Goal: Transaction & Acquisition: Obtain resource

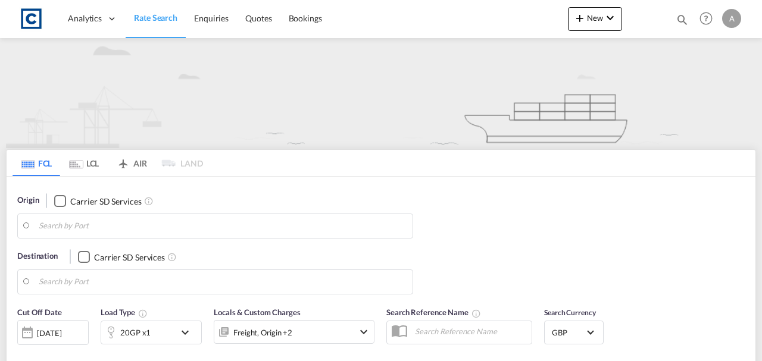
type input "DY5"
type input "Ningbo, CNNGB"
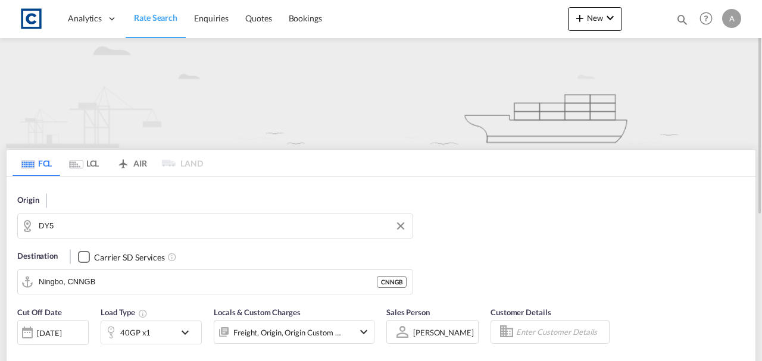
click at [88, 227] on input "DY5" at bounding box center [223, 226] width 368 height 18
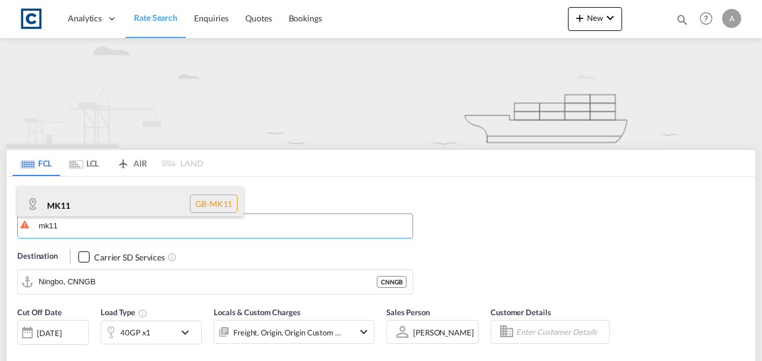
click at [88, 198] on div "MK11 GB-MK11" at bounding box center [130, 204] width 226 height 36
type input "MK11"
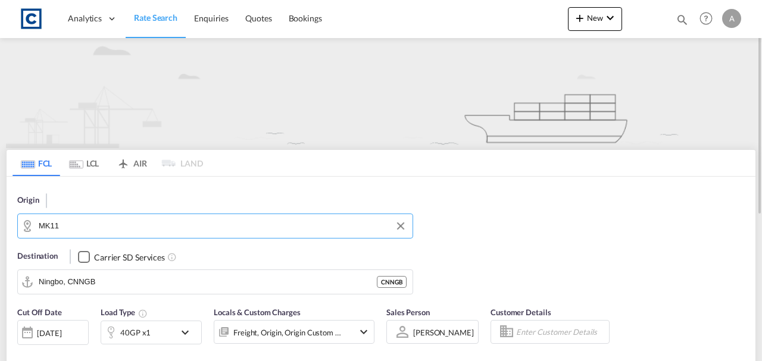
click at [598, 210] on div "Origin MK11 Destination Carrier SD Services Ningbo, CNNGB CNNGB" at bounding box center [381, 239] width 749 height 124
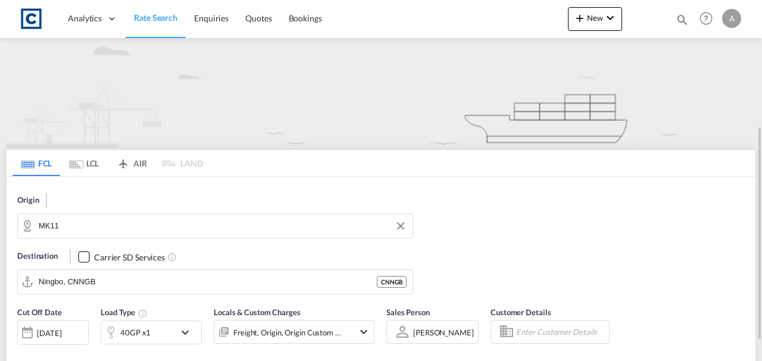
scroll to position [158, 0]
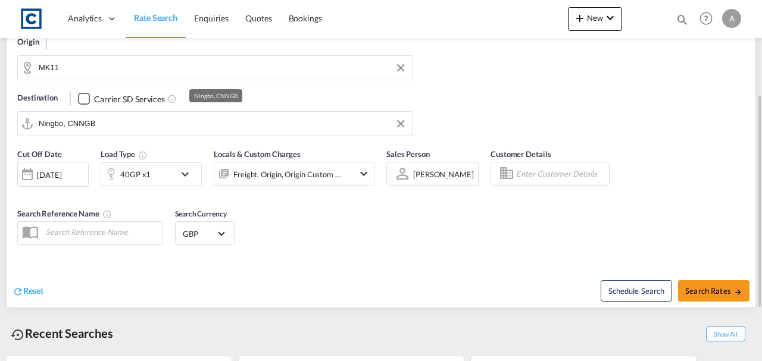
click at [178, 126] on input "Ningbo, CNNGB" at bounding box center [223, 124] width 368 height 18
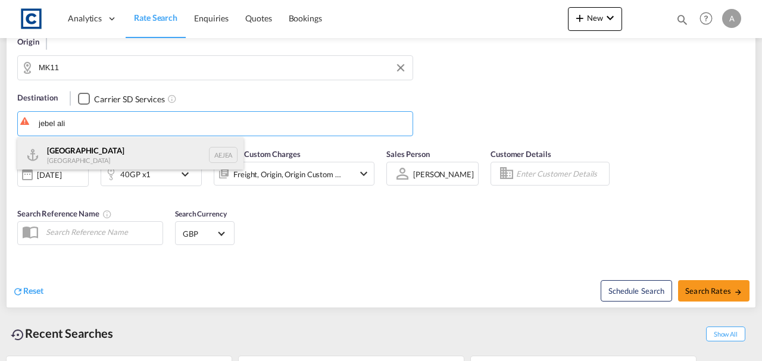
click at [148, 151] on div "[GEOGRAPHIC_DATA] [GEOGRAPHIC_DATA]" at bounding box center [130, 156] width 226 height 36
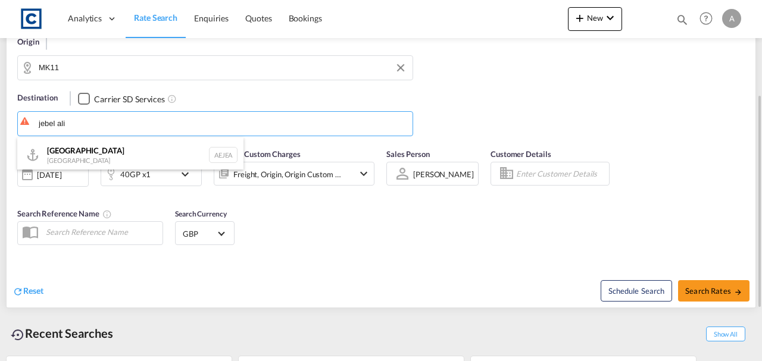
type input "[GEOGRAPHIC_DATA], [GEOGRAPHIC_DATA]"
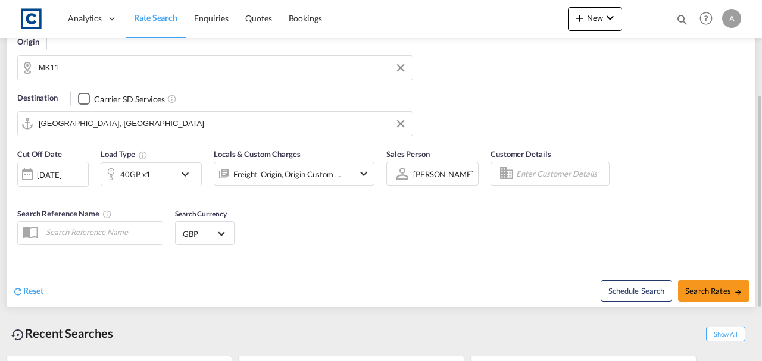
click at [338, 167] on div "Freight, Origin, Origin Custom +1" at bounding box center [287, 174] width 108 height 17
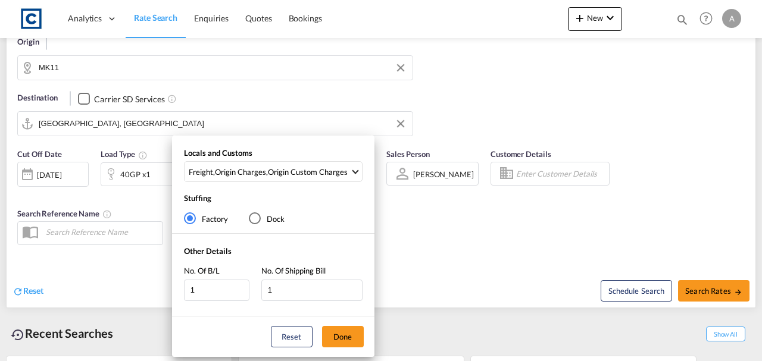
click at [341, 160] on div "Locals and Customs Freight , Origin Charges , Origin Custom Charges Clear All S…" at bounding box center [273, 168] width 202 height 40
click at [339, 169] on div "Origin Custom Charges" at bounding box center [308, 172] width 80 height 11
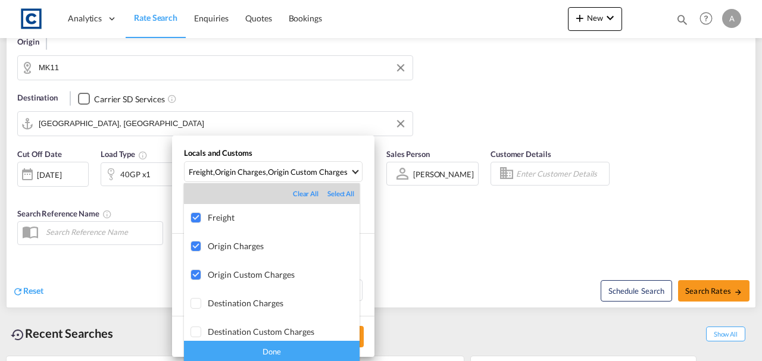
drag, startPoint x: 323, startPoint y: 354, endPoint x: 336, endPoint y: 342, distance: 18.1
click at [323, 354] on div "Done" at bounding box center [272, 351] width 176 height 21
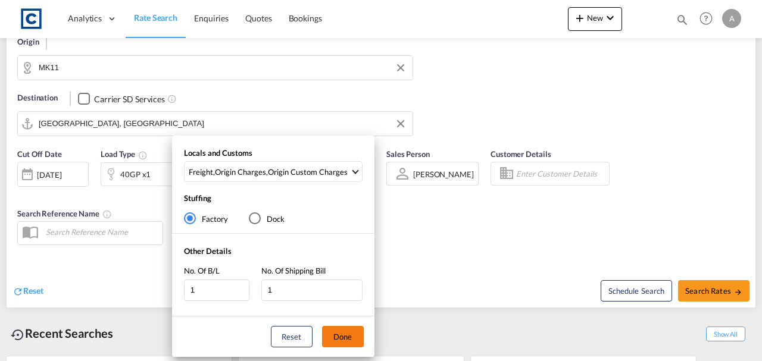
click at [345, 336] on button "Done" at bounding box center [343, 336] width 42 height 21
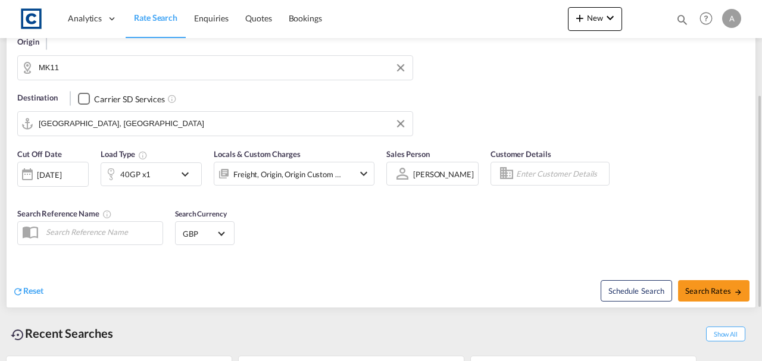
click at [410, 266] on div "Schedule Search Search Rates" at bounding box center [570, 285] width 372 height 46
click at [127, 177] on div "40GP x1" at bounding box center [135, 174] width 30 height 17
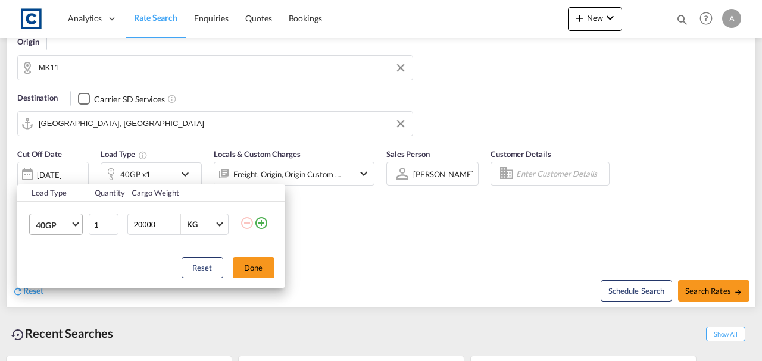
click at [39, 222] on span "40GP" at bounding box center [53, 226] width 35 height 12
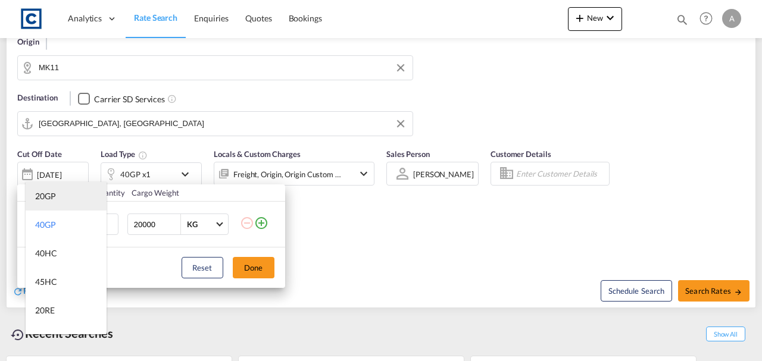
click at [50, 190] on md-option "20GP" at bounding box center [66, 196] width 81 height 29
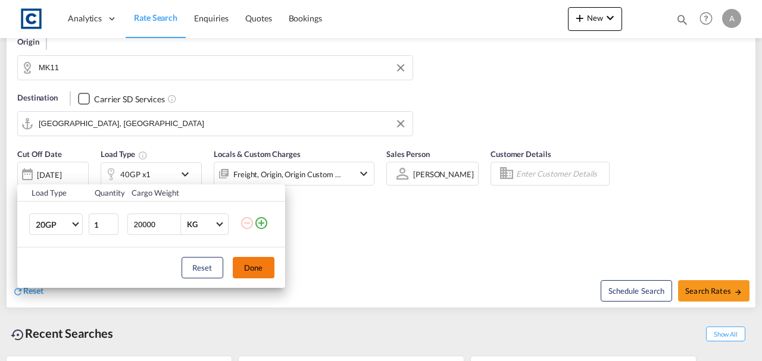
drag, startPoint x: 248, startPoint y: 267, endPoint x: 600, endPoint y: 272, distance: 352.0
click at [250, 267] on button "Done" at bounding box center [254, 267] width 42 height 21
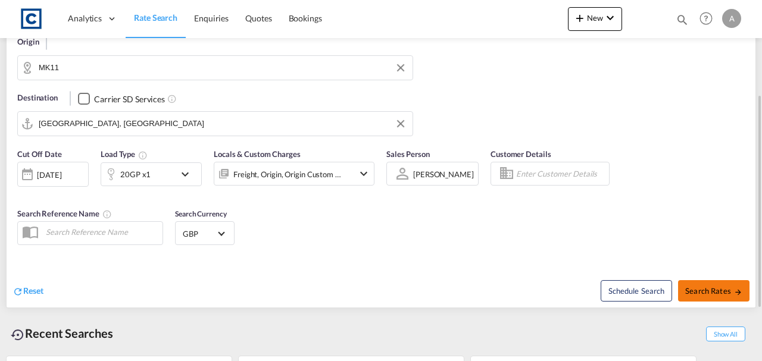
click at [731, 286] on span "Search Rates" at bounding box center [713, 291] width 57 height 10
type input "MK11 to AEJEA / [DATE]"
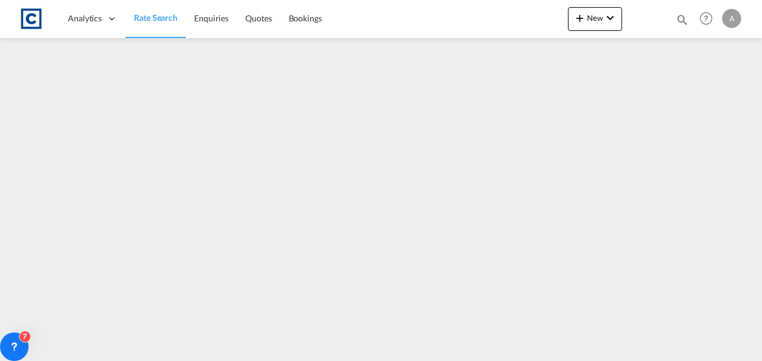
click at [165, 20] on span "Rate Search" at bounding box center [155, 18] width 43 height 10
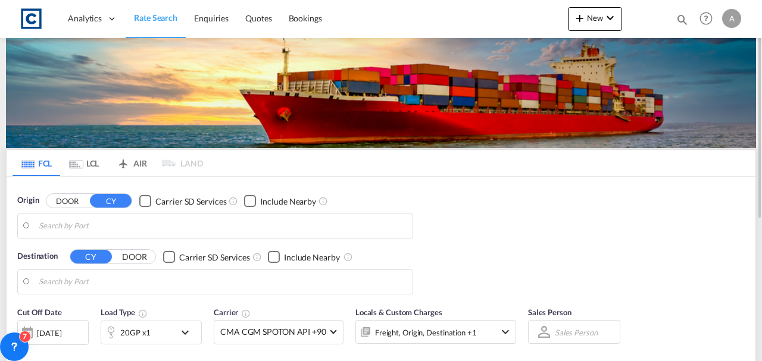
type input "GB-MK11, [PERSON_NAME]"
type input "[GEOGRAPHIC_DATA], [GEOGRAPHIC_DATA]"
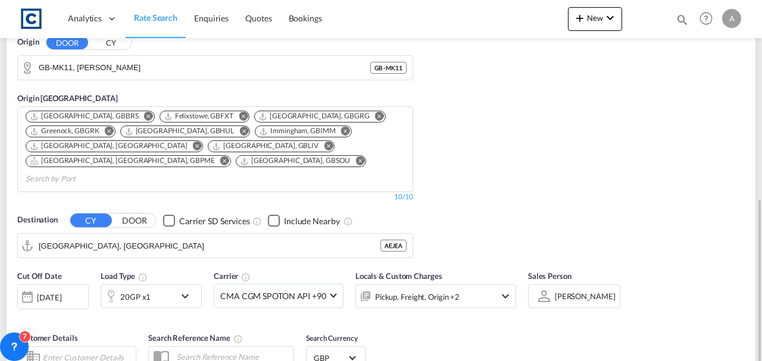
scroll to position [238, 0]
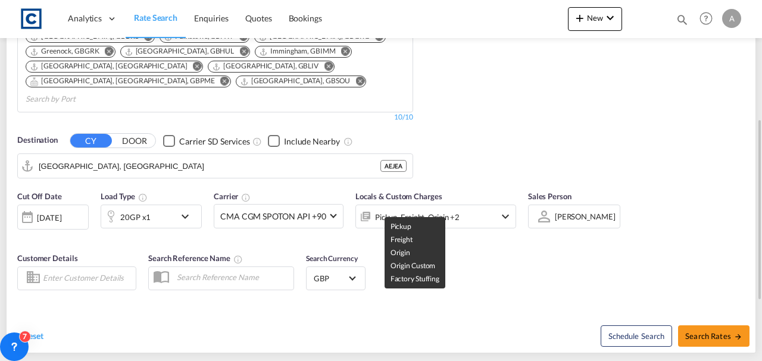
click at [444, 209] on div "Pickup, Freight, Origin +2" at bounding box center [417, 217] width 85 height 17
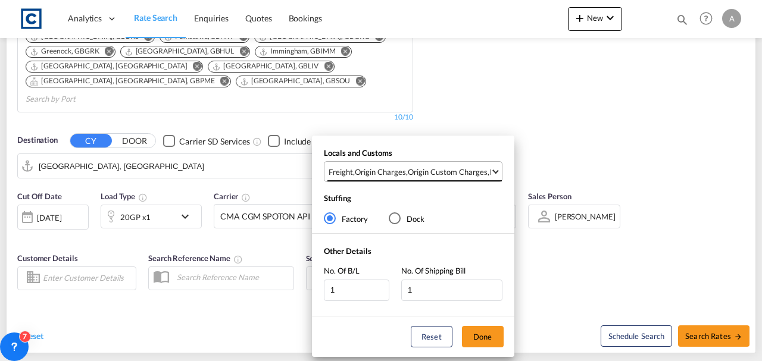
click at [445, 168] on div "Origin Custom Charges" at bounding box center [448, 172] width 80 height 11
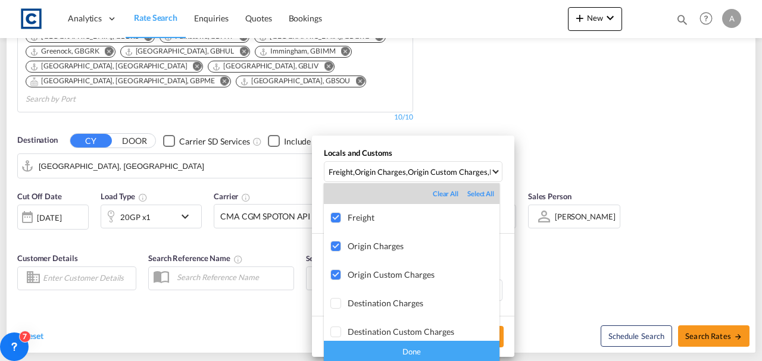
click at [439, 355] on div "Done" at bounding box center [412, 351] width 176 height 21
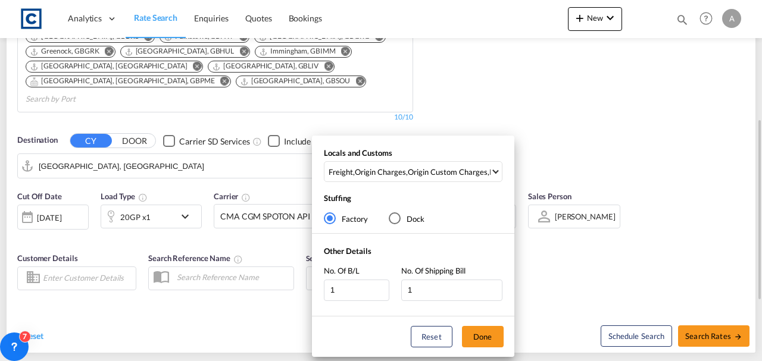
click at [498, 332] on button "Done" at bounding box center [483, 336] width 42 height 21
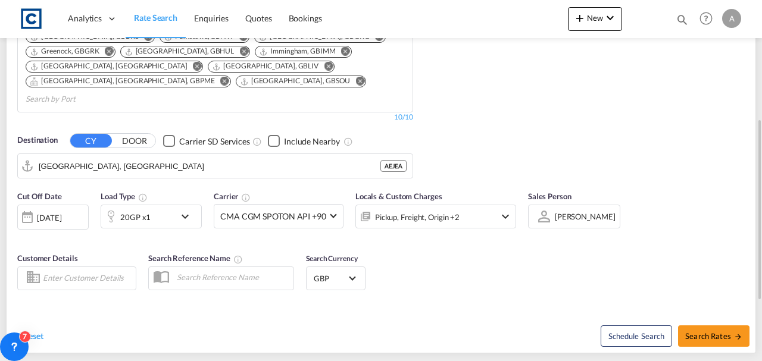
drag, startPoint x: 518, startPoint y: 289, endPoint x: 494, endPoint y: 264, distance: 34.5
click at [518, 301] on div "Reset Schedule Search Search Rates" at bounding box center [381, 327] width 749 height 52
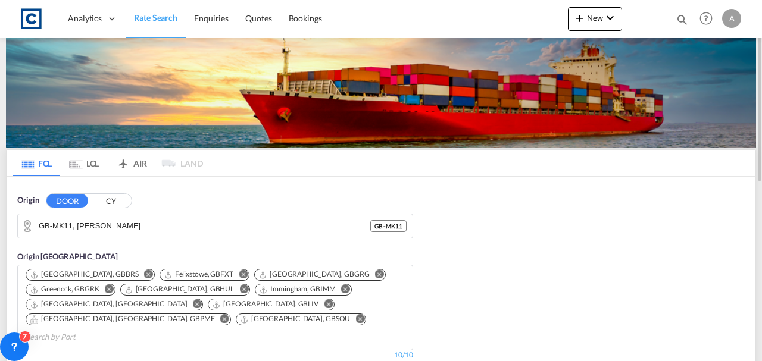
scroll to position [278, 0]
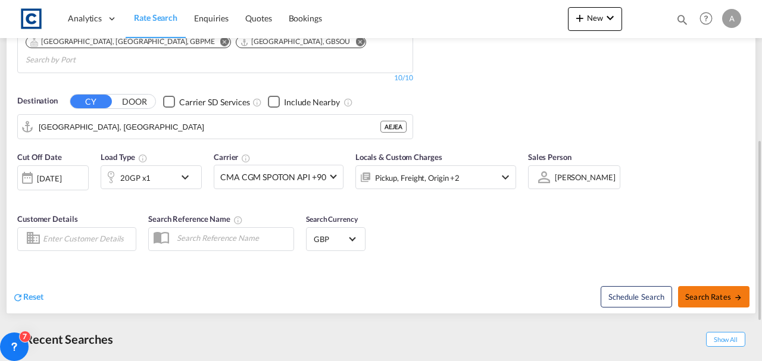
click at [695, 292] on span "Search Rates" at bounding box center [713, 297] width 57 height 10
type input "MK11 to AEJEA / [DATE]"
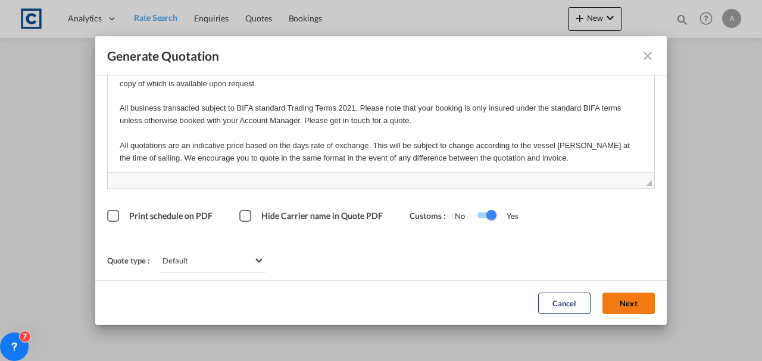
click at [610, 298] on button "Next" at bounding box center [629, 302] width 52 height 21
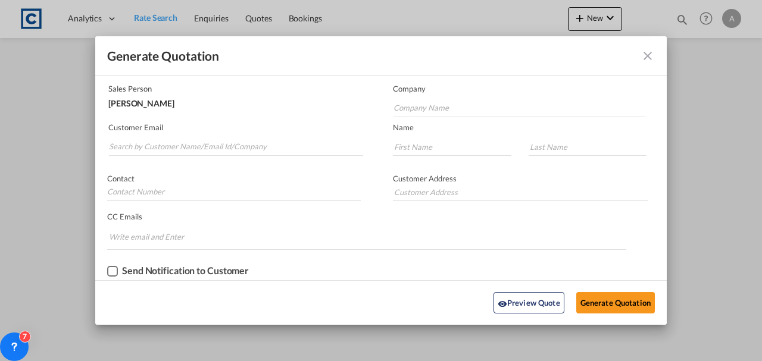
scroll to position [72, 0]
click at [307, 149] on input "Search by Customer Name/Email Id/Company" at bounding box center [236, 148] width 254 height 18
paste input "[PERSON_NAME][EMAIL_ADDRESS][PERSON_NAME][DOMAIN_NAME]"
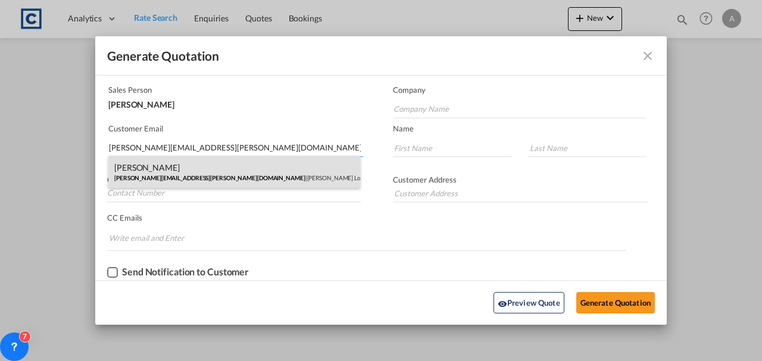
type input "[PERSON_NAME][EMAIL_ADDRESS][PERSON_NAME][DOMAIN_NAME]"
click at [264, 168] on div "[PERSON_NAME] [PERSON_NAME][EMAIL_ADDRESS][PERSON_NAME][DOMAIN_NAME] | [PERSON_…" at bounding box center [234, 172] width 252 height 32
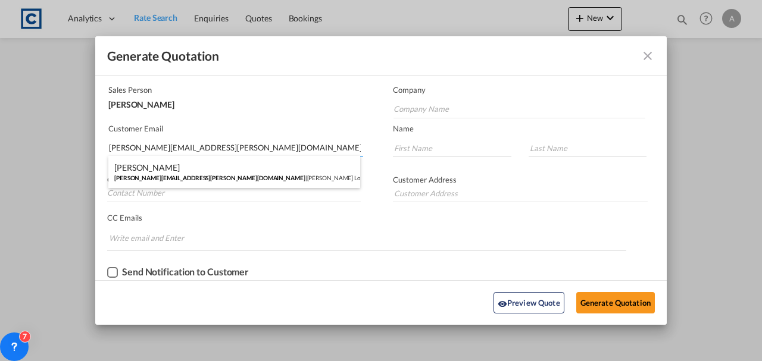
type input "[PERSON_NAME] Logisitcs"
type input "[PERSON_NAME]"
type input "Locarno"
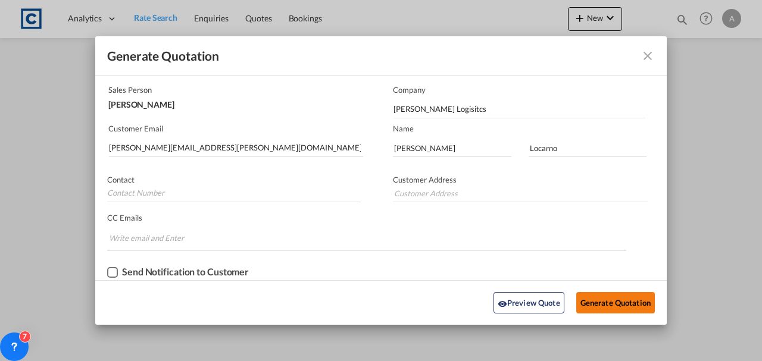
click at [603, 307] on button "Generate Quotation" at bounding box center [615, 302] width 79 height 21
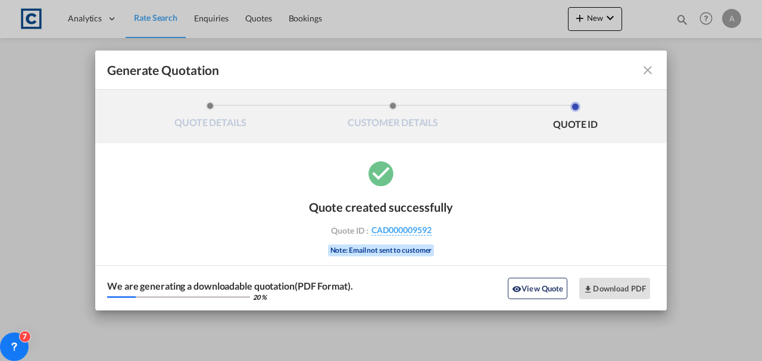
scroll to position [0, 0]
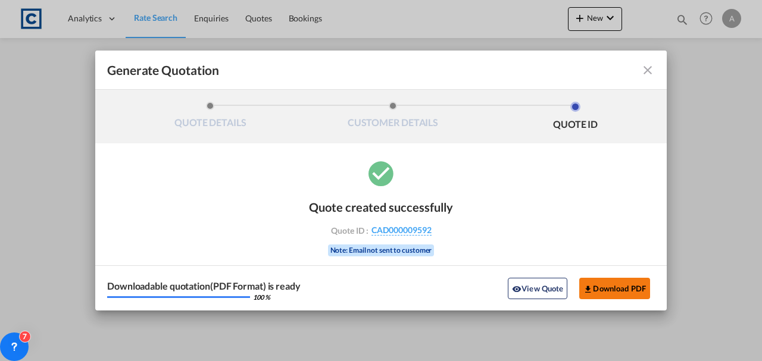
click at [603, 286] on button "Download PDF" at bounding box center [614, 288] width 71 height 21
